Goal: Information Seeking & Learning: Learn about a topic

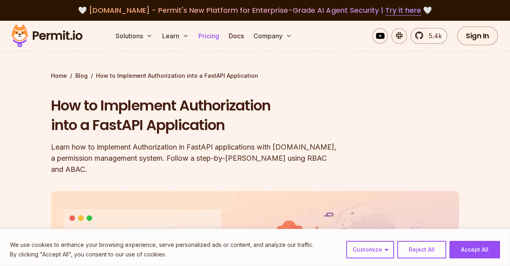
click at [219, 34] on link "Pricing" at bounding box center [208, 36] width 27 height 16
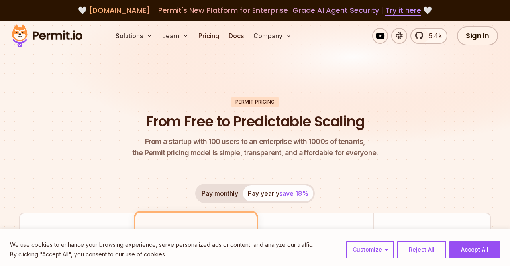
click at [73, 30] on img at bounding box center [47, 35] width 78 height 27
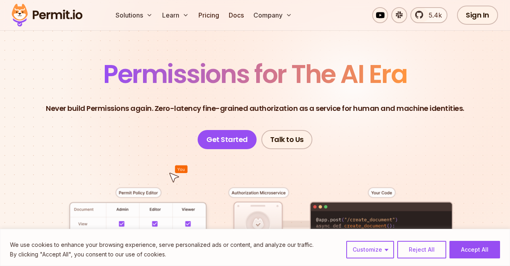
scroll to position [45, 0]
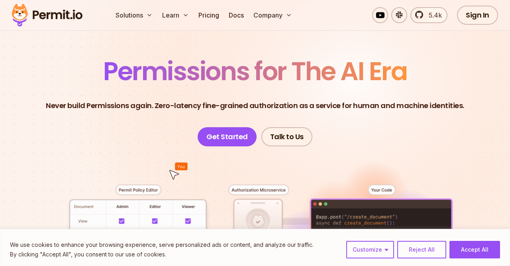
click at [434, 118] on header "Permissions for The AI Era Never build Permissions again. Zero-latency fine-gra…" at bounding box center [255, 103] width 472 height 88
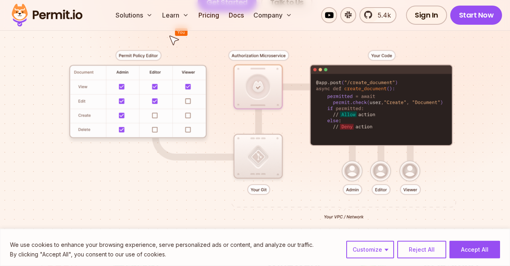
scroll to position [180, 0]
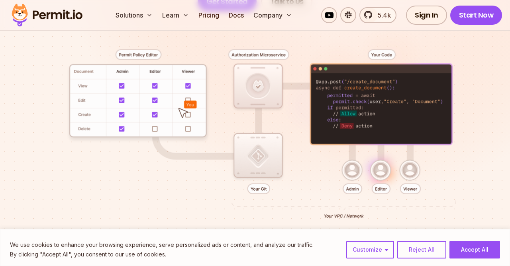
click at [475, 143] on div at bounding box center [255, 133] width 472 height 244
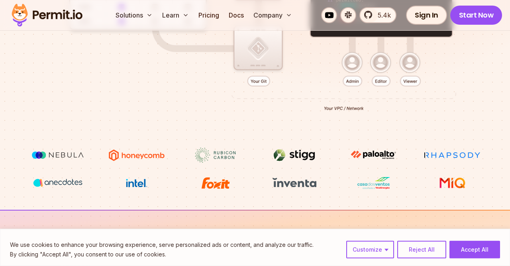
scroll to position [0, 0]
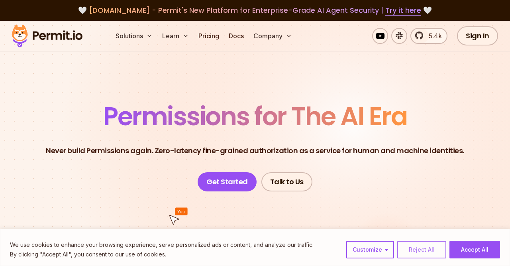
click at [417, 251] on button "Reject All" at bounding box center [421, 250] width 49 height 18
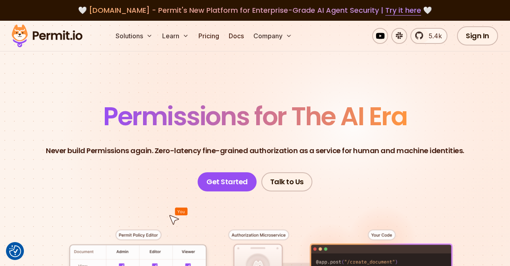
click at [359, 141] on header "Permissions for The AI Era Never build Permissions again. Zero-latency fine-gra…" at bounding box center [255, 148] width 472 height 88
